Goal: Information Seeking & Learning: Learn about a topic

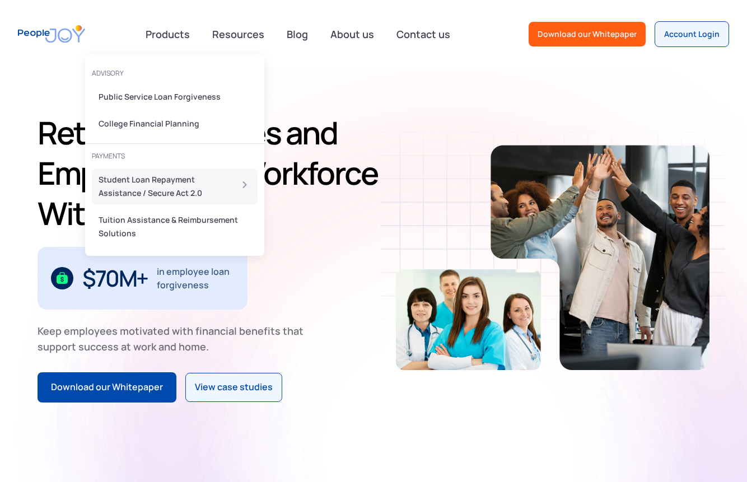
click at [186, 184] on div "Student Loan Repayment Assistance / Secure Act 2.0" at bounding box center [162, 186] width 126 height 27
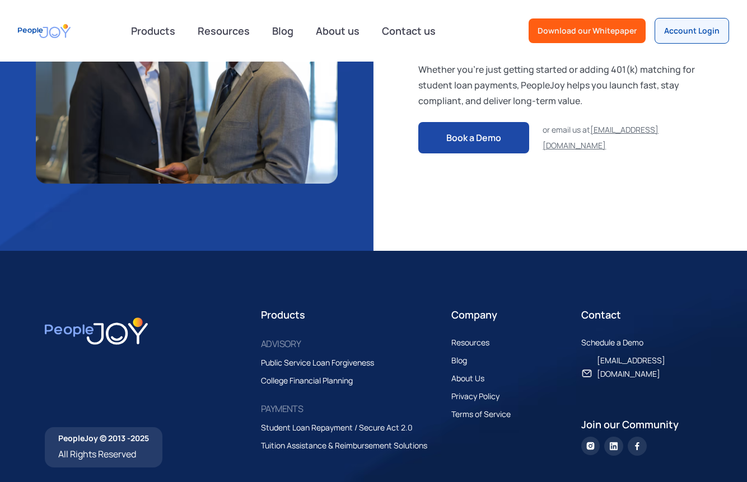
scroll to position [2516, 0]
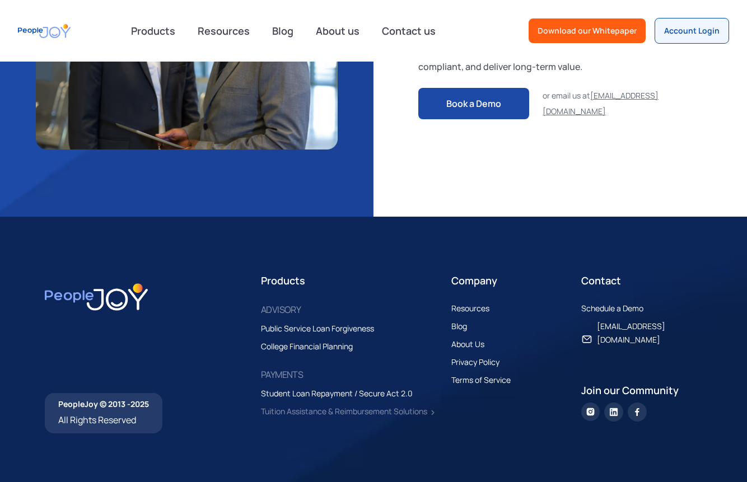
click at [371, 418] on div "Tuition Assistance & Reimbursement Solutions" at bounding box center [344, 411] width 166 height 13
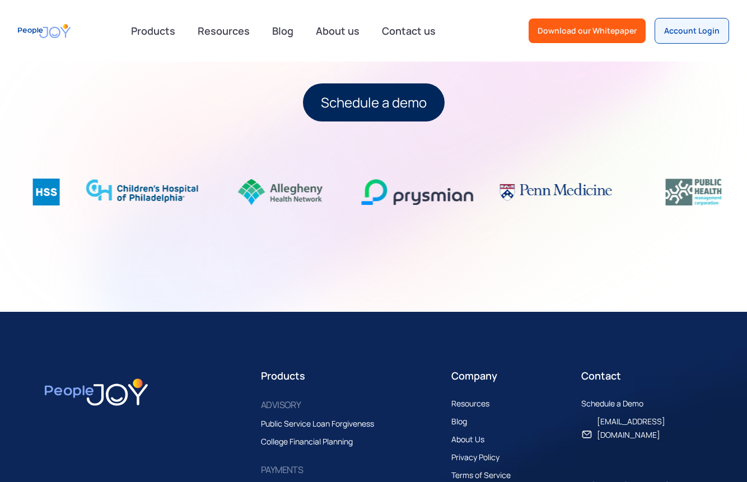
scroll to position [1514, 0]
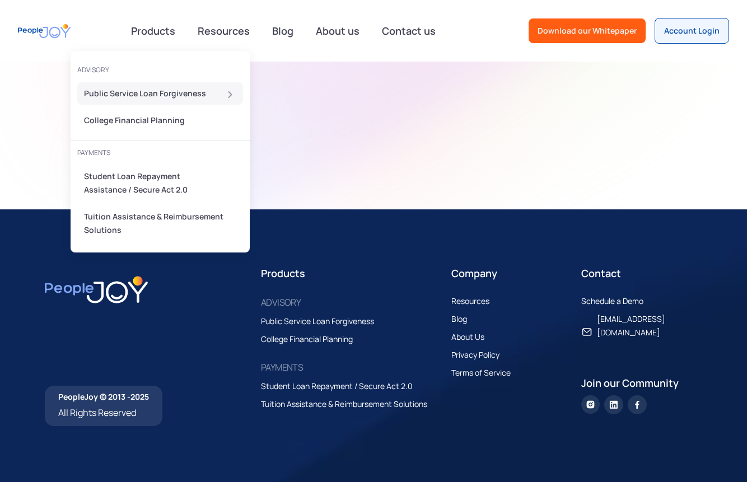
click at [162, 95] on div "Public Service Loan Forgiveness" at bounding box center [157, 93] width 146 height 13
